Goal: Task Accomplishment & Management: Manage account settings

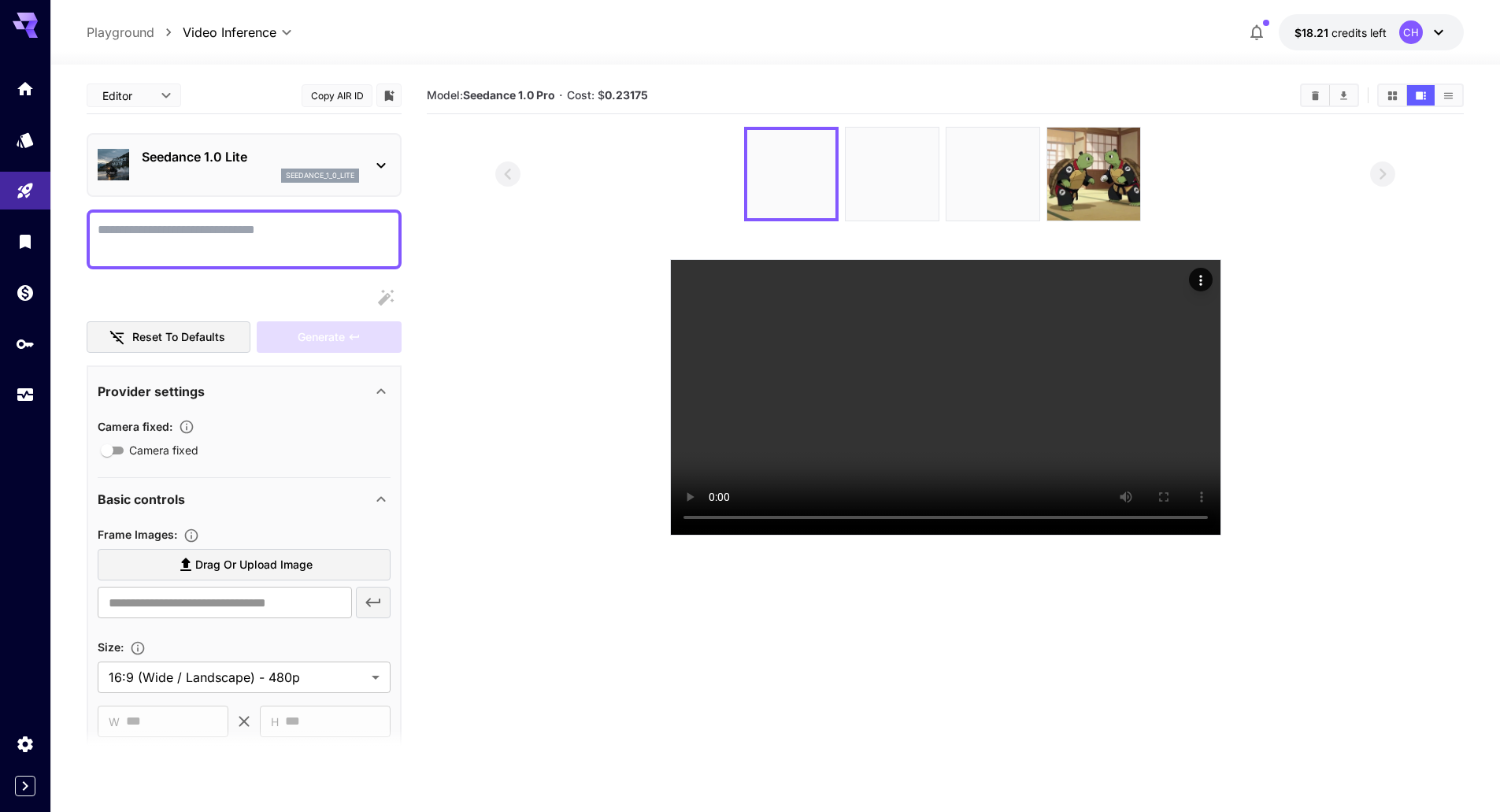
click at [1436, 27] on icon at bounding box center [1438, 32] width 19 height 19
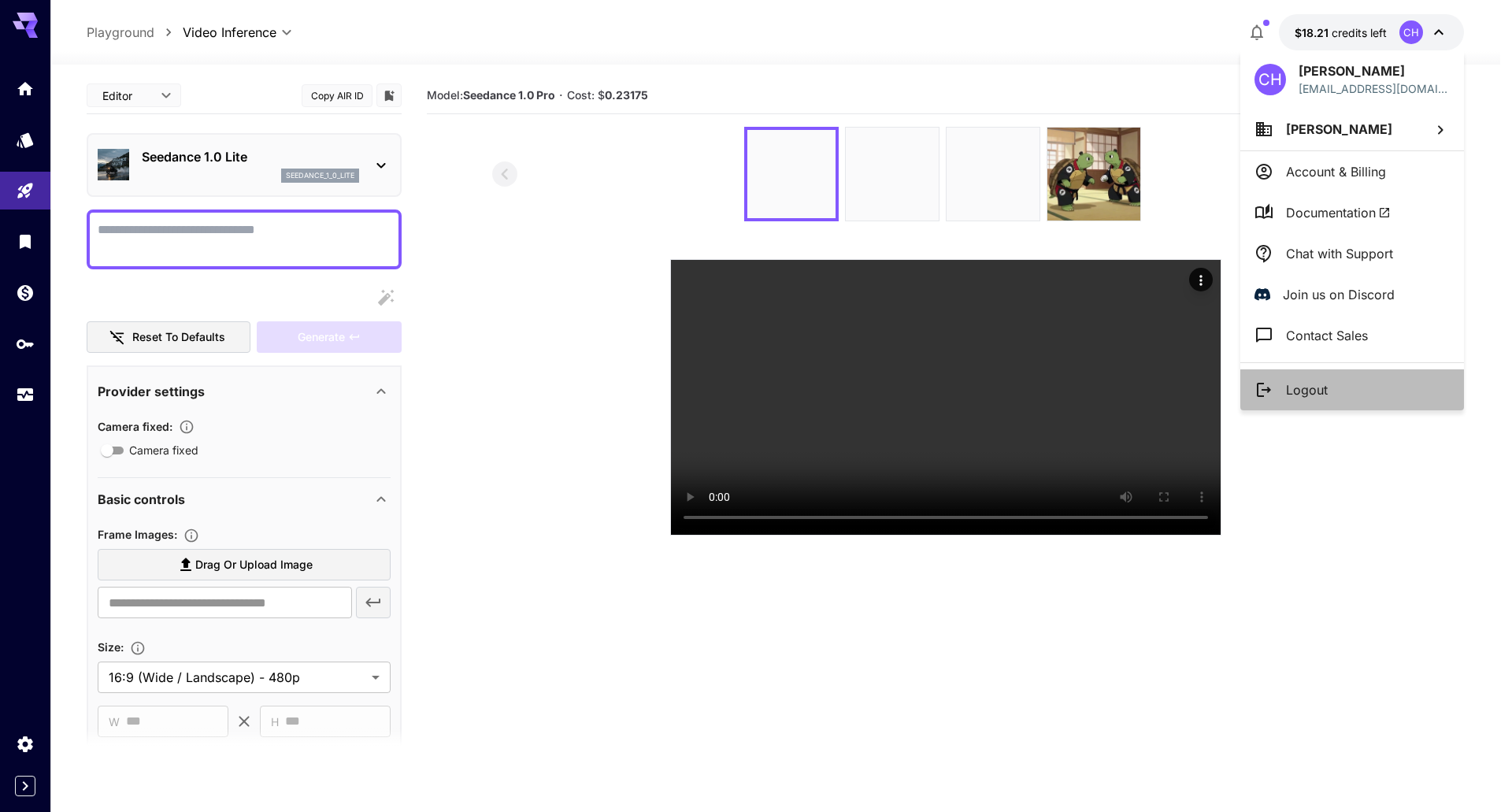
click at [1319, 387] on p "Logout" at bounding box center [1307, 389] width 42 height 19
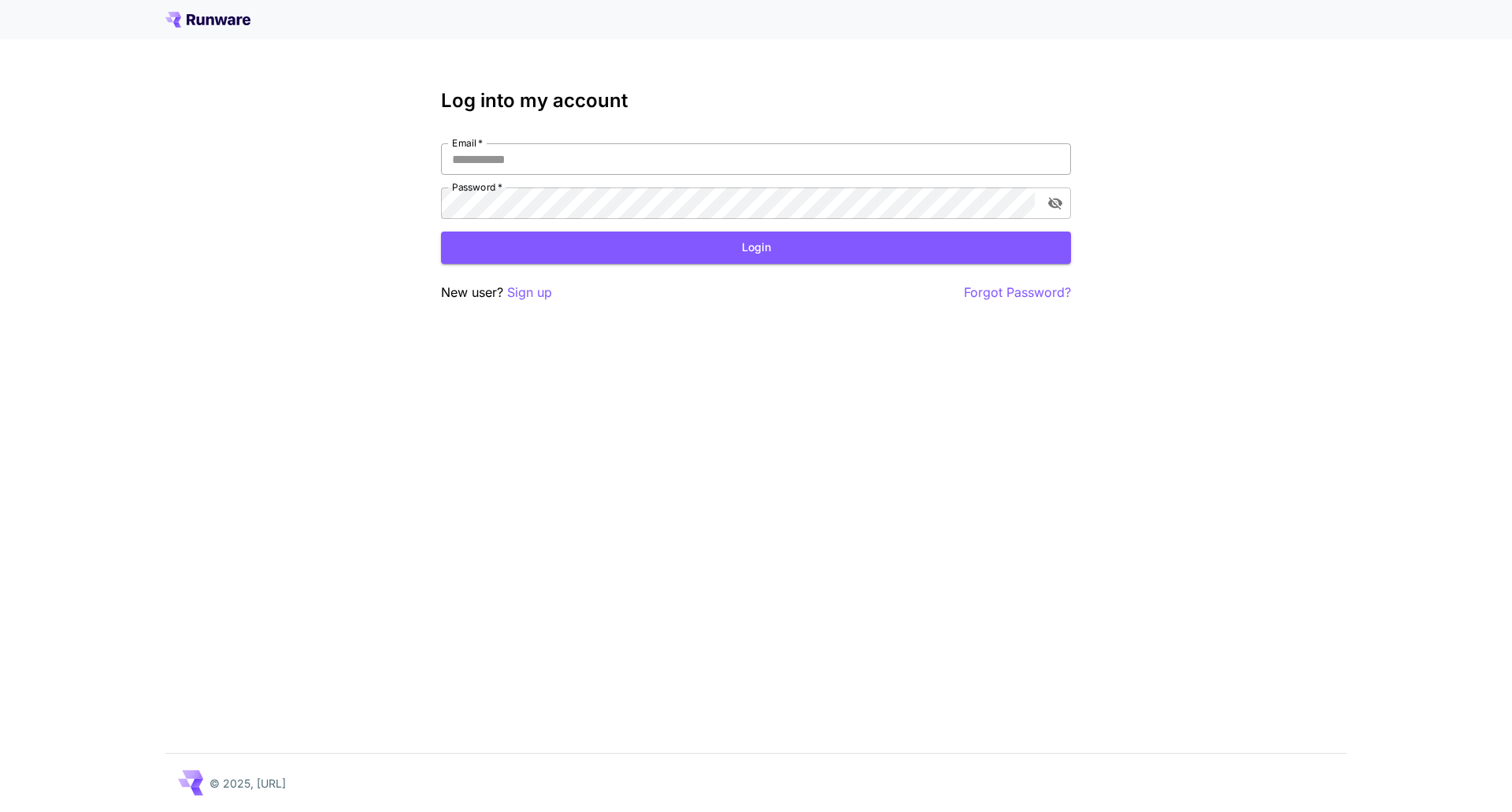
drag, startPoint x: 0, startPoint y: 0, endPoint x: 484, endPoint y: 154, distance: 507.5
click at [484, 154] on input "Email   *" at bounding box center [756, 158] width 630 height 31
type input "**********"
click at [1058, 206] on icon "toggle password visibility" at bounding box center [1055, 204] width 14 height 13
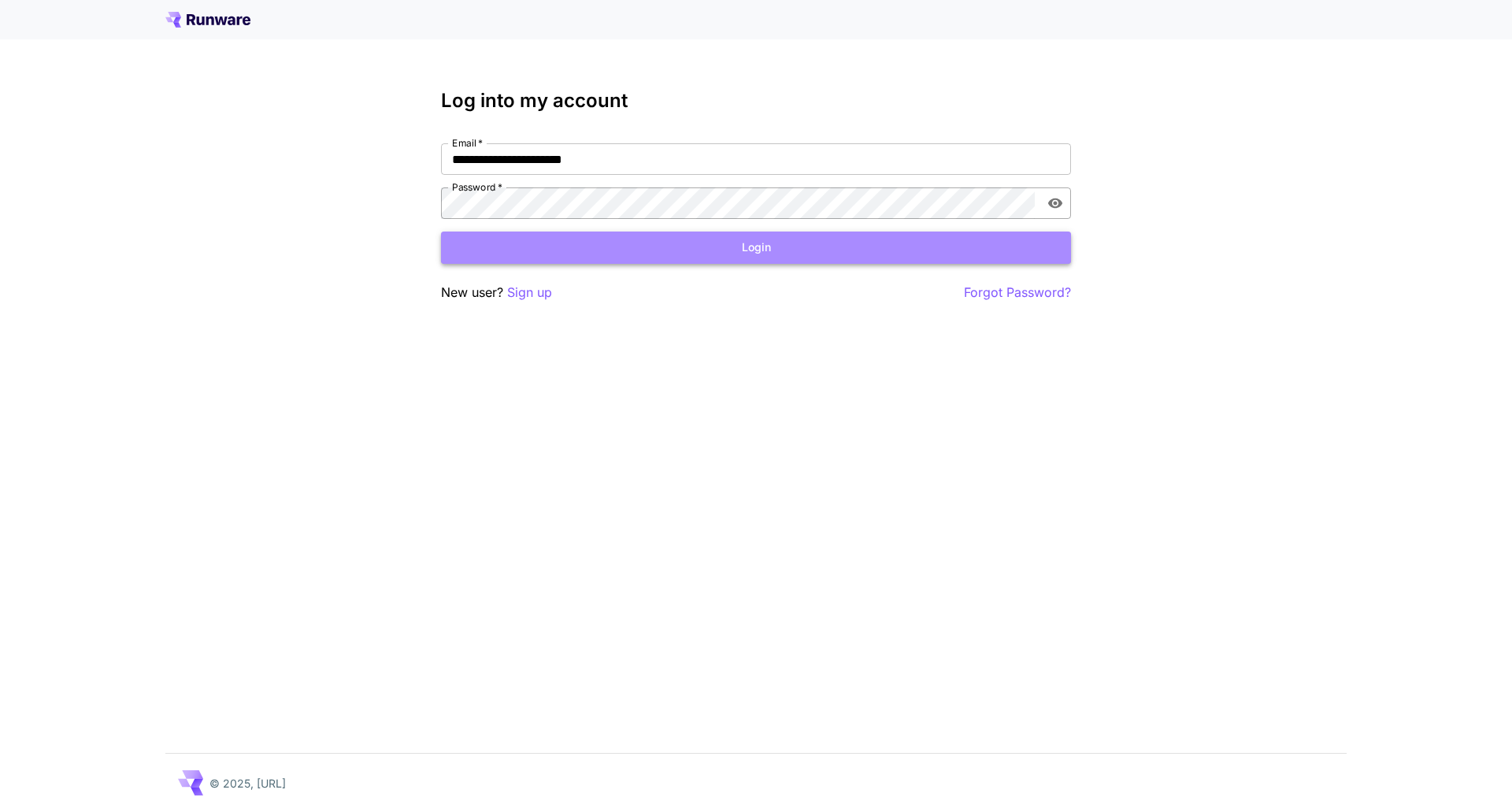
click at [761, 246] on button "Login" at bounding box center [756, 248] width 630 height 32
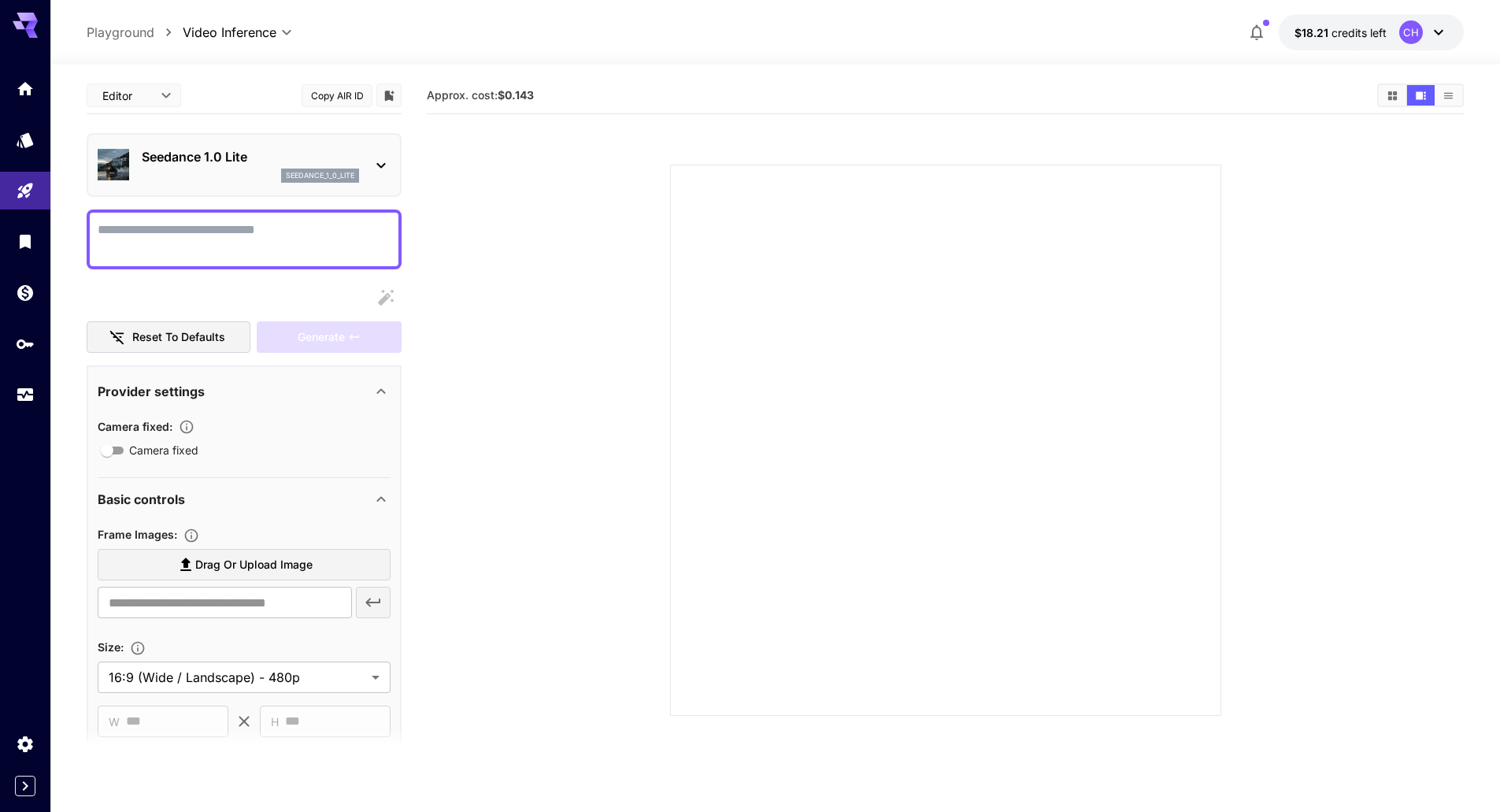
click at [1406, 30] on div "CH" at bounding box center [1411, 32] width 24 height 24
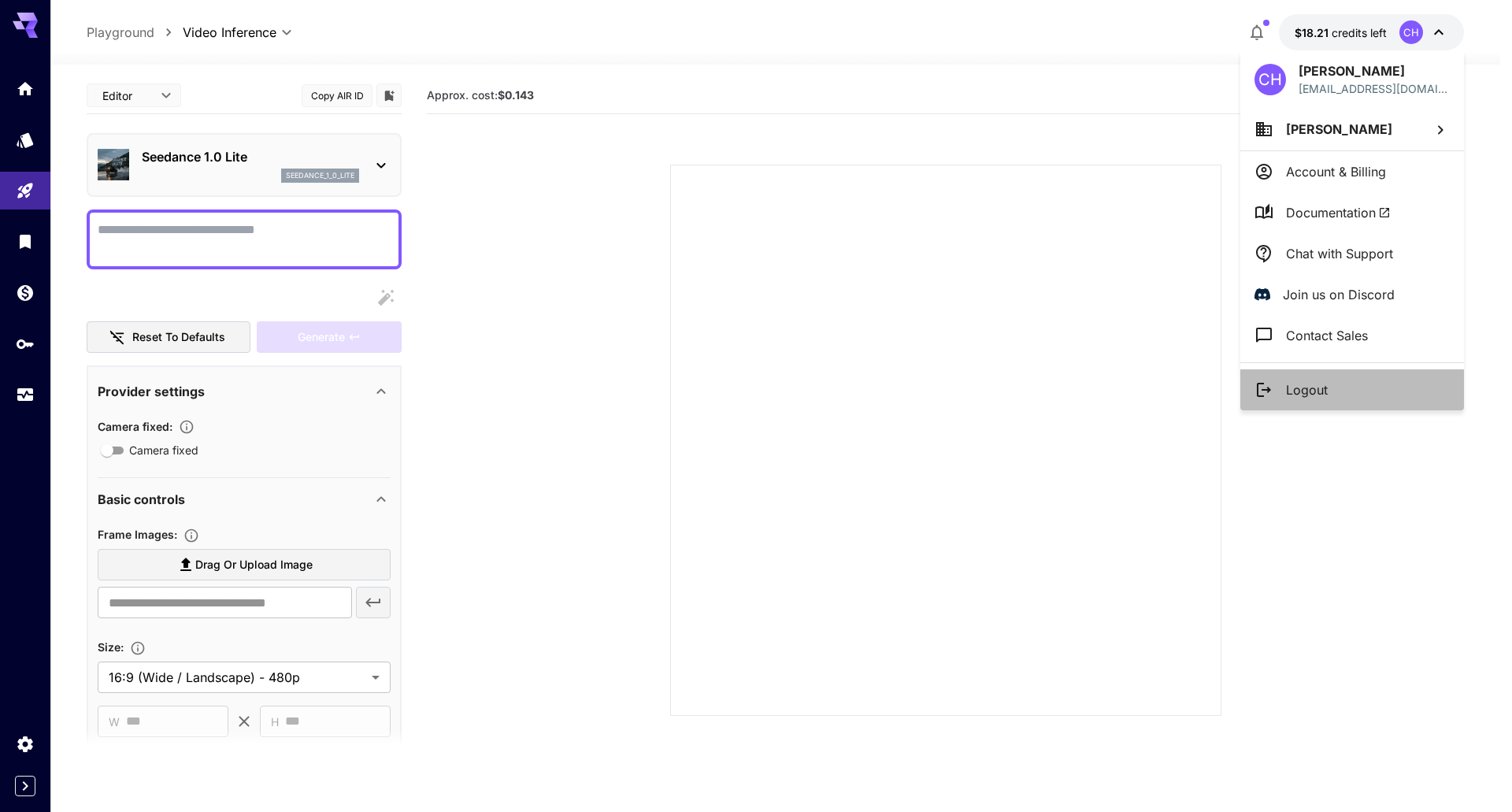
click at [1321, 392] on p "Logout" at bounding box center [1307, 389] width 42 height 19
